Goal: Information Seeking & Learning: Learn about a topic

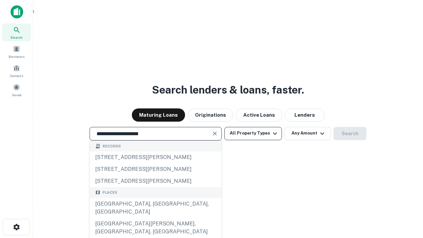
click at [155, 218] on div "[GEOGRAPHIC_DATA], [GEOGRAPHIC_DATA], [GEOGRAPHIC_DATA]" at bounding box center [156, 208] width 132 height 20
click at [253, 133] on button "All Property Types" at bounding box center [253, 133] width 58 height 13
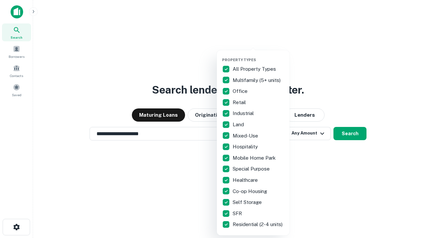
type input "**********"
click at [258, 56] on button "button" at bounding box center [258, 56] width 73 height 0
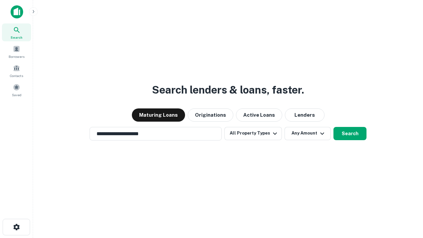
scroll to position [10, 0]
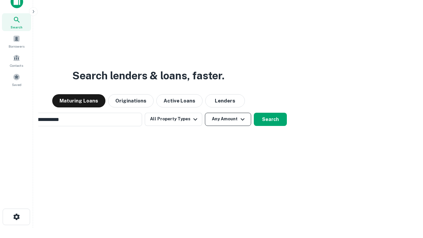
click at [205, 113] on button "Any Amount" at bounding box center [228, 119] width 46 height 13
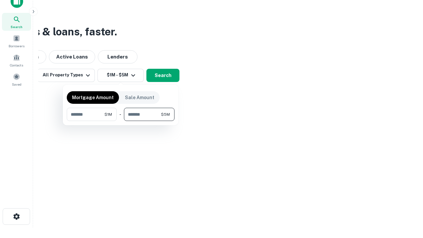
type input "*******"
click at [121, 121] on button "button" at bounding box center [121, 121] width 108 height 0
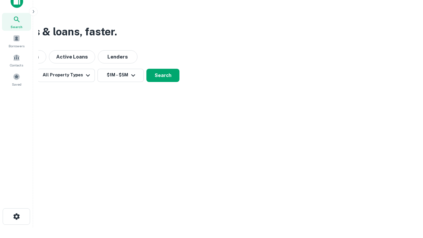
scroll to position [4, 122]
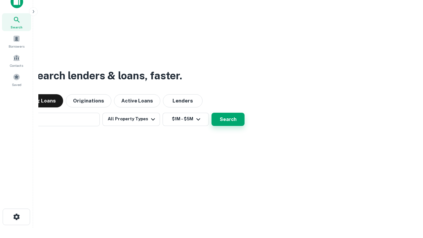
click at [212, 113] on button "Search" at bounding box center [228, 119] width 33 height 13
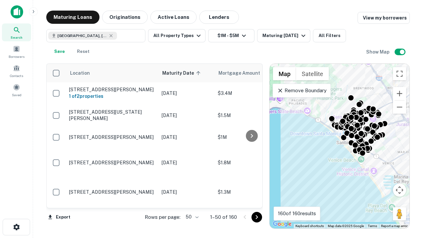
click at [191, 217] on body "Search Borrowers Contacts Saved Maturing Loans Originations Active Loans Lender…" at bounding box center [211, 119] width 423 height 238
click at [191, 200] on li "25" at bounding box center [191, 200] width 19 height 12
